Goal: Find specific page/section: Find specific page/section

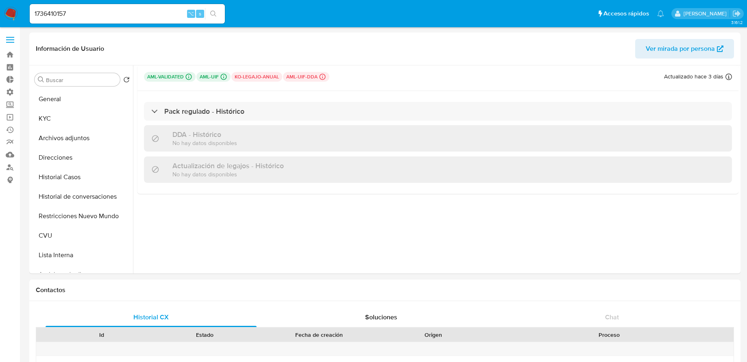
click at [134, 19] on div "1736410157 ⌥ s" at bounding box center [127, 14] width 195 height 20
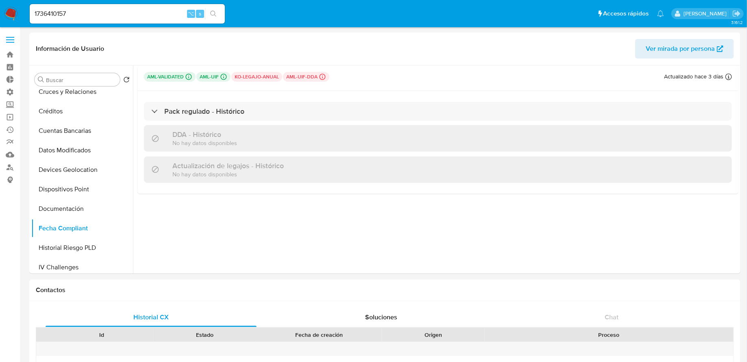
click at [126, 15] on input "1736410157" at bounding box center [127, 14] width 195 height 11
paste input "393838468"
type input "393838468"
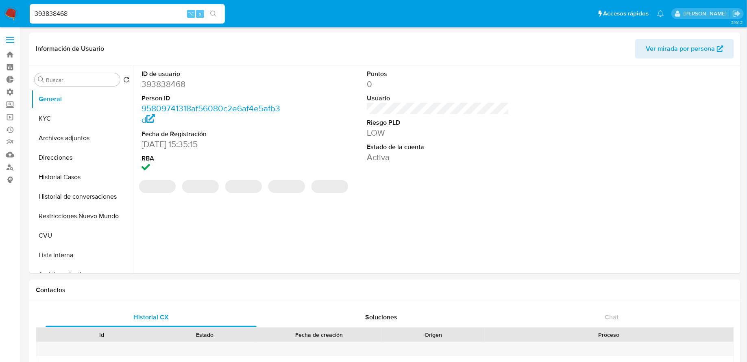
select select "10"
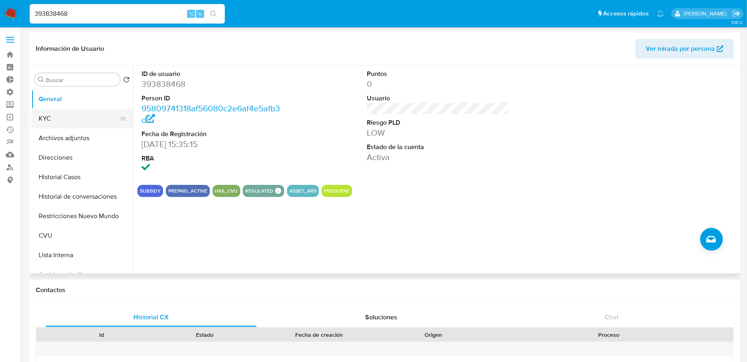
click at [69, 119] on button "KYC" at bounding box center [78, 119] width 95 height 20
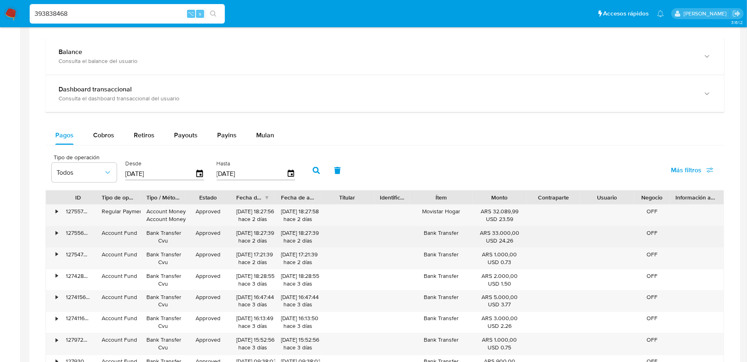
scroll to position [310, 0]
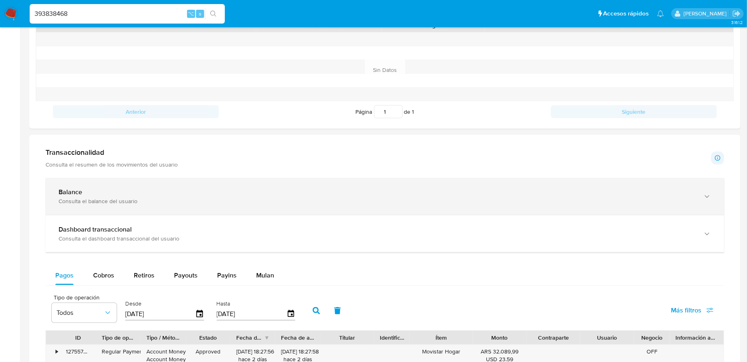
click at [193, 188] on div "Balance" at bounding box center [377, 192] width 637 height 8
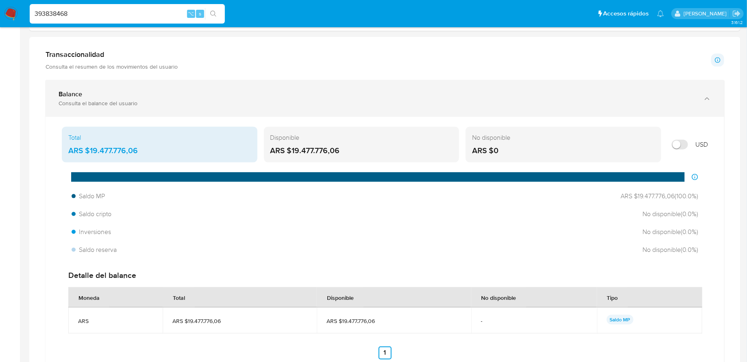
scroll to position [411, 0]
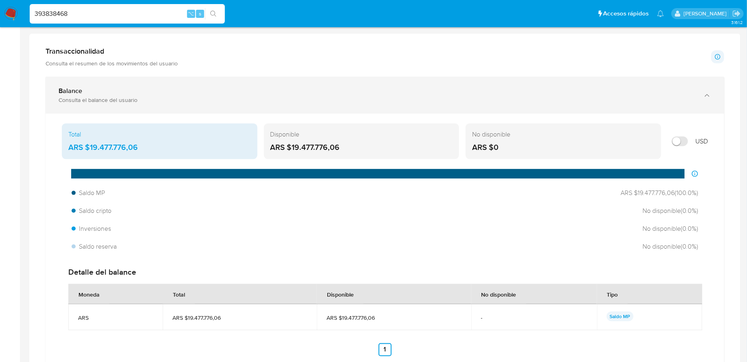
click at [209, 89] on div "Balance" at bounding box center [377, 91] width 637 height 8
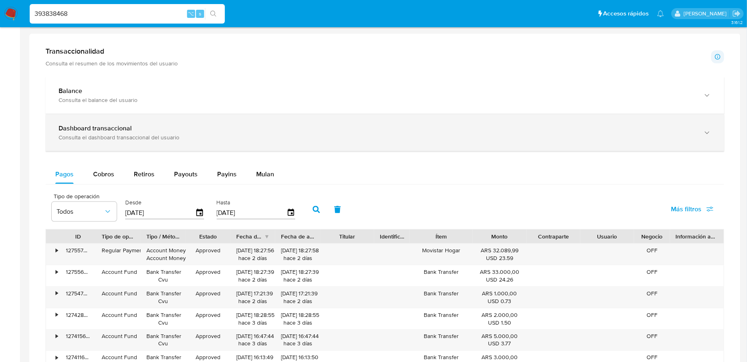
click at [200, 134] on div "Consulta el dashboard transaccional del usuario" at bounding box center [377, 137] width 637 height 7
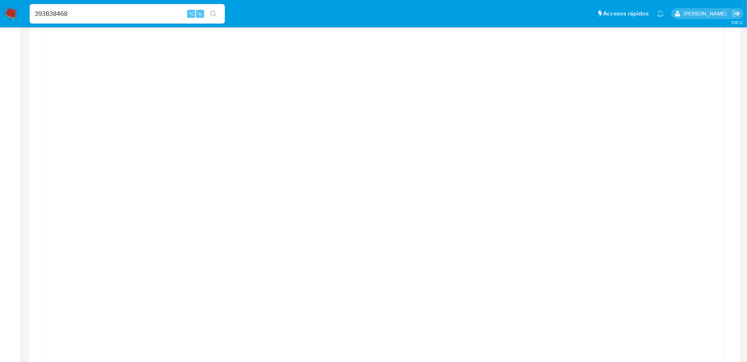
scroll to position [530, 0]
click at [116, 5] on div "393838468 ⌥ s" at bounding box center [127, 14] width 195 height 20
click at [110, 12] on input "393838468" at bounding box center [127, 14] width 195 height 11
paste input "9194629"
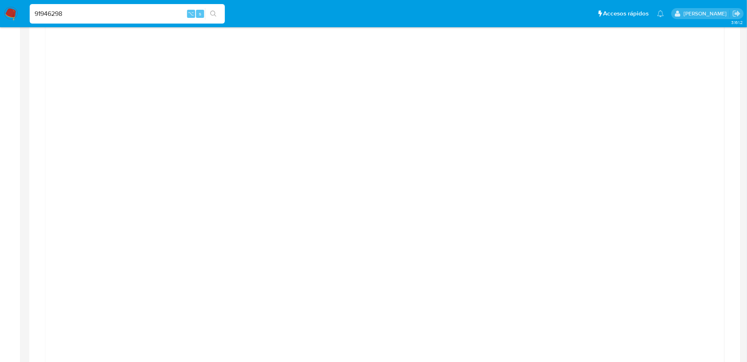
type input "91946298"
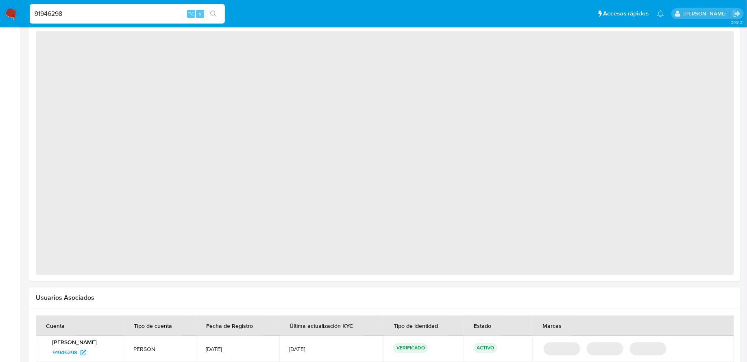
select select "10"
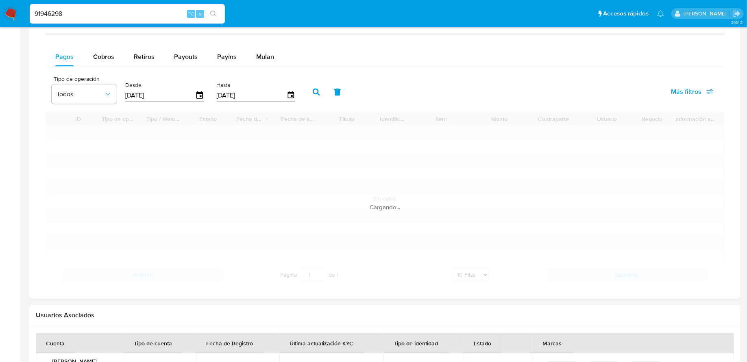
scroll to position [463, 0]
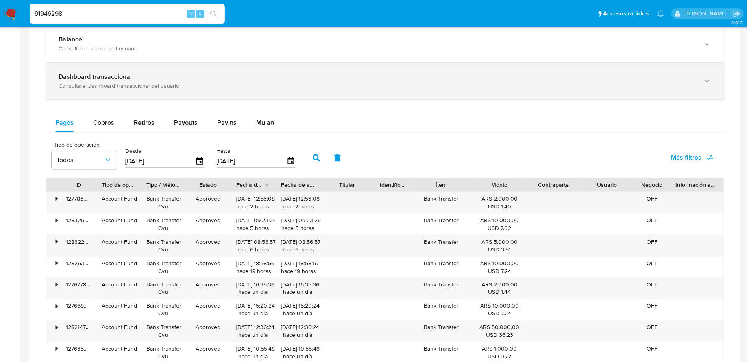
click at [116, 92] on div "Dashboard transaccional Consulta el dashboard transaccional del usuario" at bounding box center [385, 81] width 679 height 37
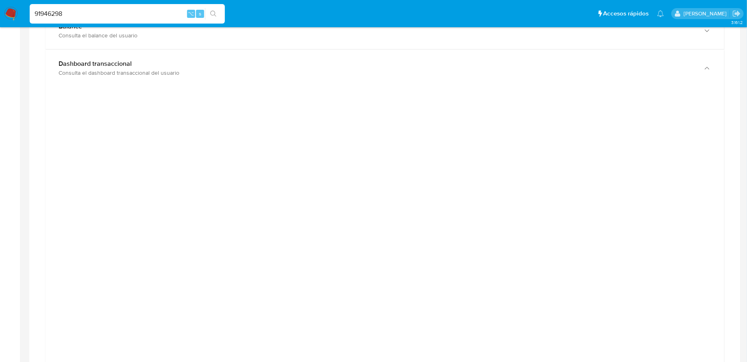
scroll to position [495, 0]
